Goal: Information Seeking & Learning: Learn about a topic

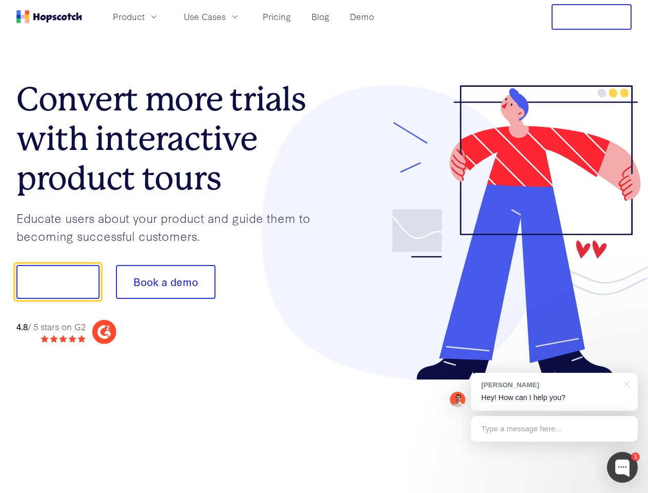
click at [324, 246] on div at bounding box center [478, 232] width 308 height 295
click at [145, 16] on span "Product" at bounding box center [129, 16] width 32 height 13
click at [226, 16] on span "Use Cases" at bounding box center [205, 16] width 42 height 13
click at [592, 17] on button "Free Trial" at bounding box center [592, 17] width 80 height 26
click at [58, 282] on button "Show me!" at bounding box center [57, 282] width 83 height 34
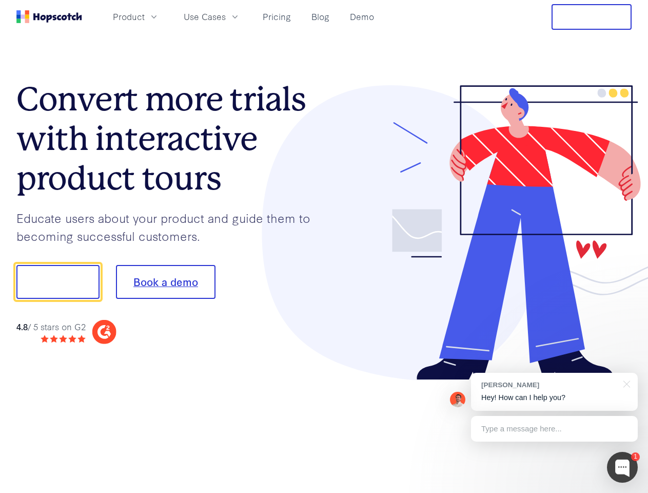
click at [165, 282] on button "Book a demo" at bounding box center [166, 282] width 100 height 34
click at [623, 467] on div at bounding box center [622, 467] width 31 height 31
click at [554, 392] on div "[PERSON_NAME] Hey! How can I help you?" at bounding box center [554, 392] width 167 height 38
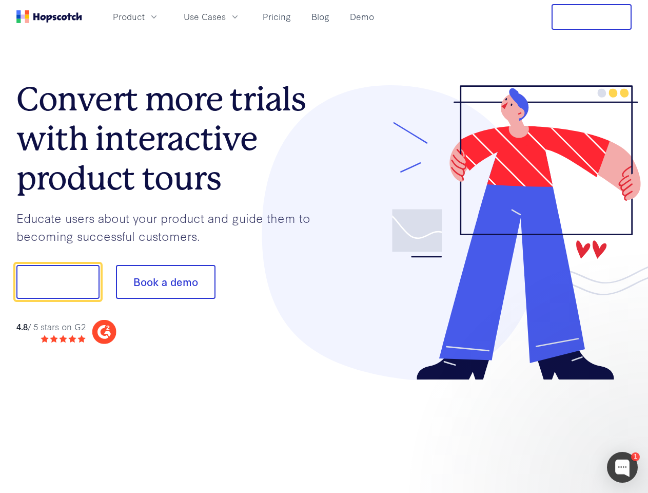
click at [625, 383] on div at bounding box center [542, 349] width 193 height 205
click at [554, 429] on div at bounding box center [542, 349] width 193 height 205
